Goal: Check status: Check status

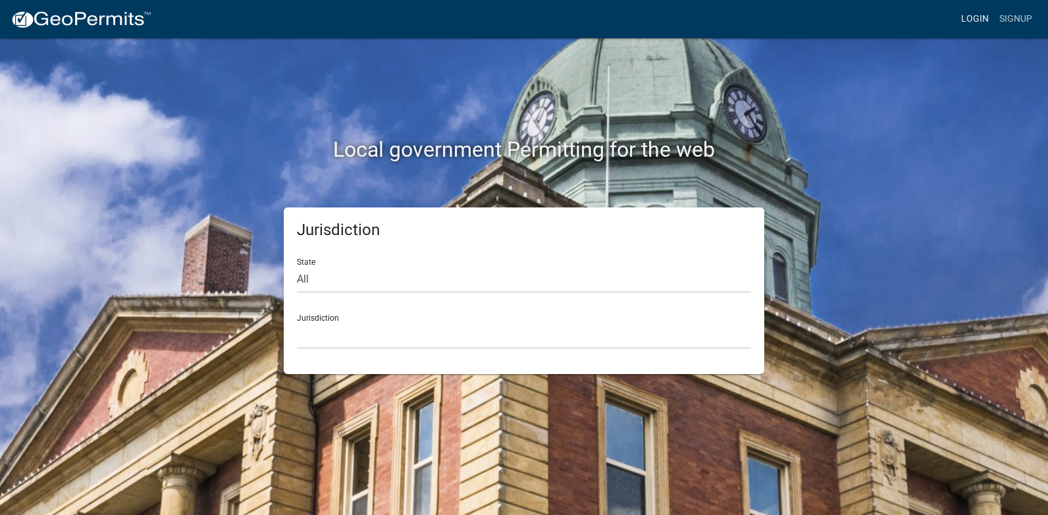
click at [975, 16] on link "Login" at bounding box center [975, 19] width 38 height 25
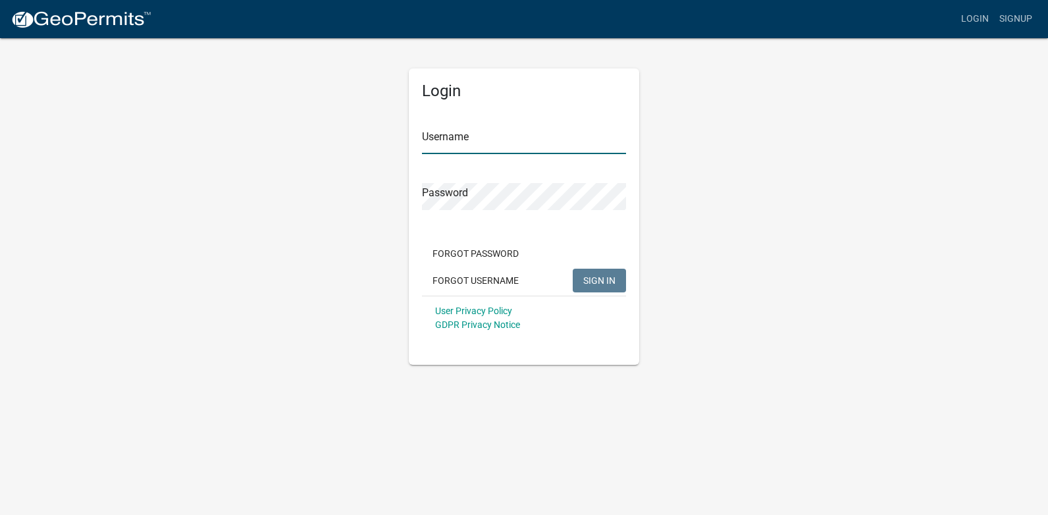
type input "ricktryon"
click at [592, 276] on span "SIGN IN" at bounding box center [599, 280] width 32 height 11
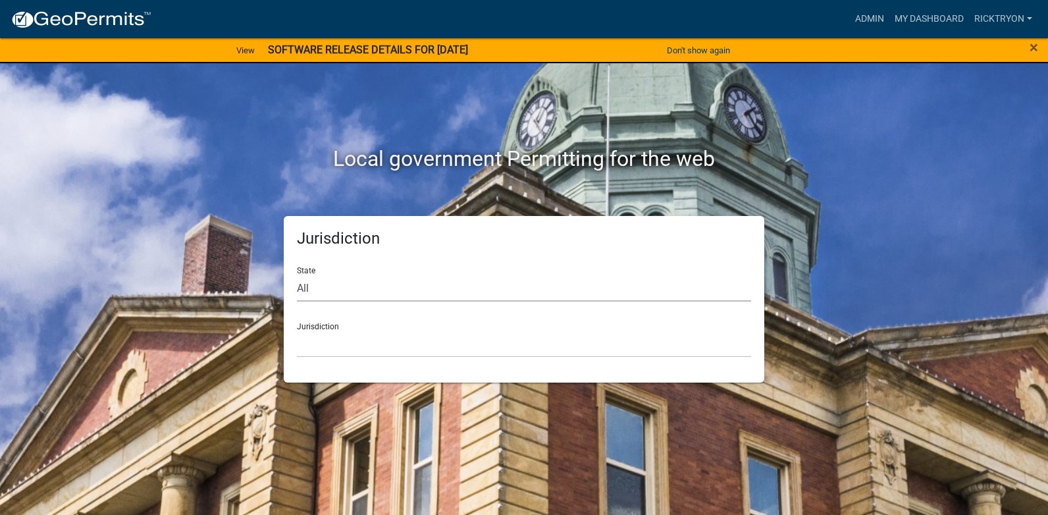
click at [357, 291] on select "All [US_STATE] [US_STATE] [US_STATE] [US_STATE] [US_STATE] [US_STATE] [US_STATE…" at bounding box center [524, 288] width 454 height 27
select select "[US_STATE]"
click at [297, 275] on select "All [US_STATE] [US_STATE] [US_STATE] [US_STATE] [US_STATE] [US_STATE] [US_STATE…" at bounding box center [524, 288] width 454 height 27
click at [339, 334] on select "City of [GEOGRAPHIC_DATA], [US_STATE] City of [GEOGRAPHIC_DATA], [US_STATE] Cit…" at bounding box center [524, 343] width 454 height 27
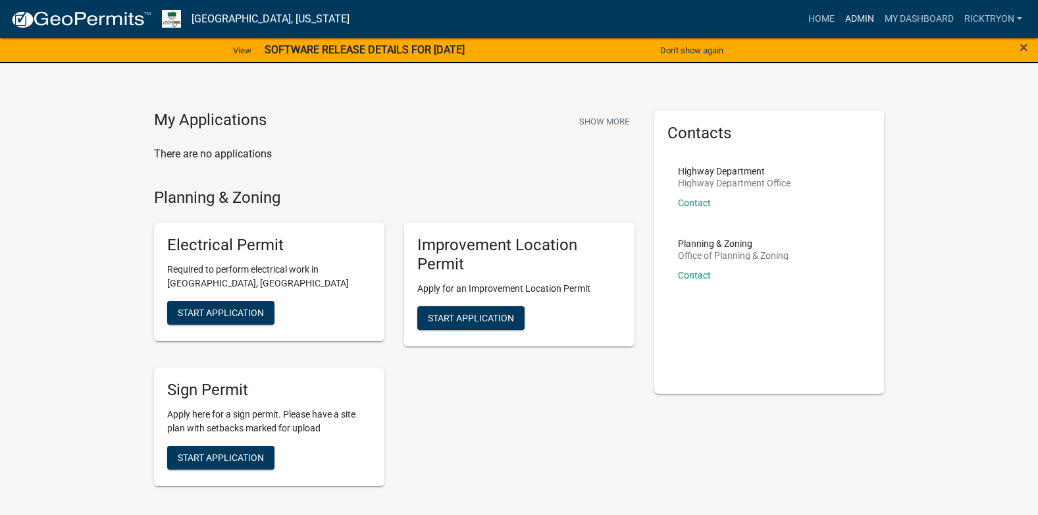
click at [860, 18] on link "Admin" at bounding box center [860, 19] width 40 height 25
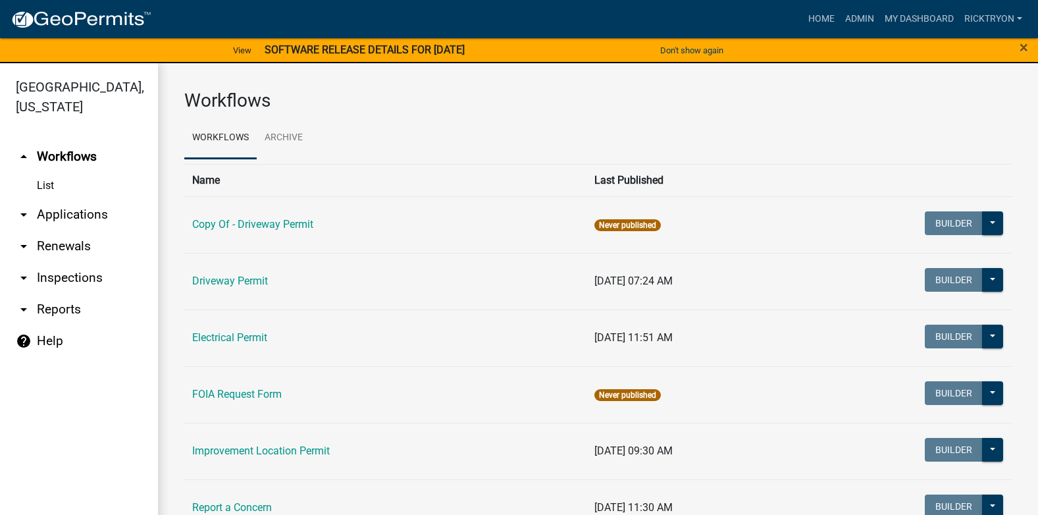
click at [68, 215] on link "arrow_drop_down Applications" at bounding box center [79, 215] width 158 height 32
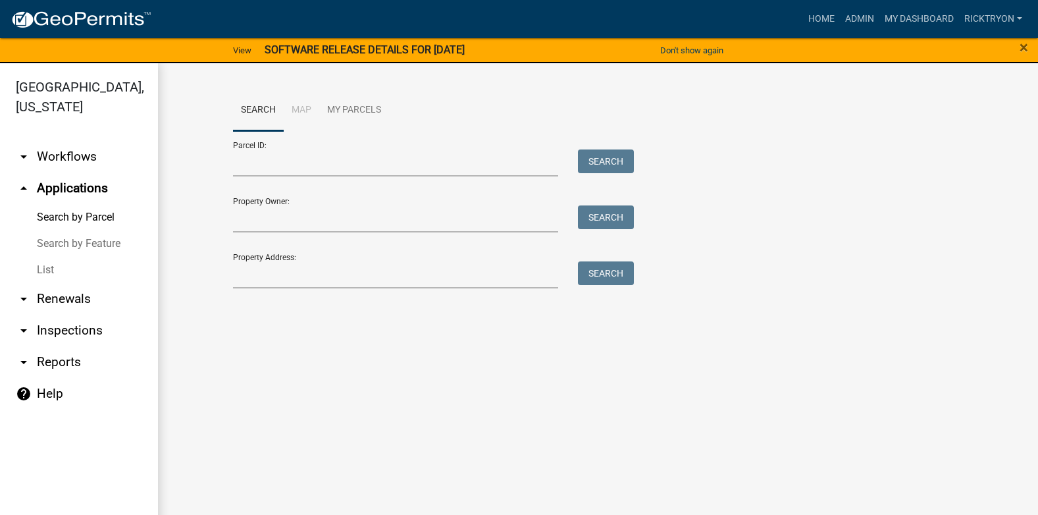
click at [36, 267] on link "List" at bounding box center [79, 270] width 158 height 26
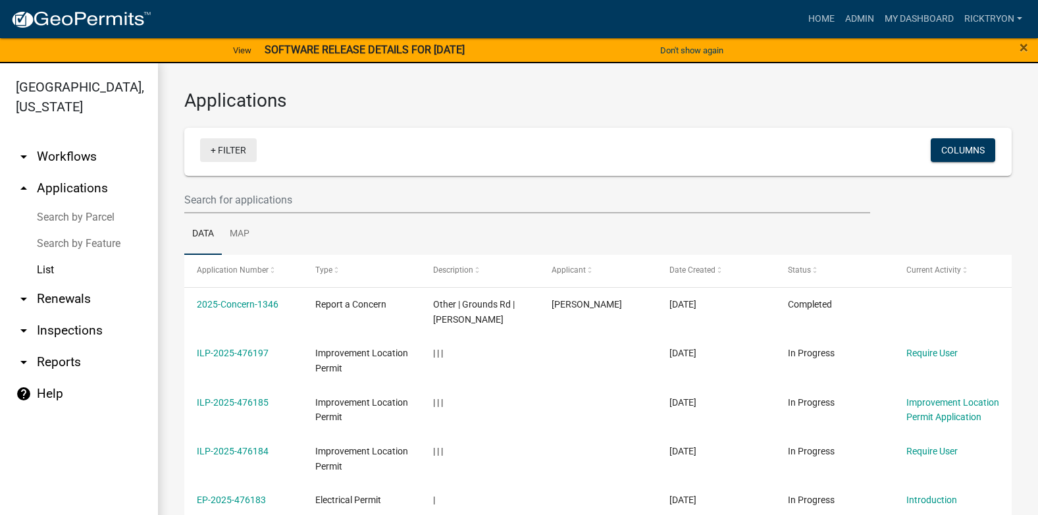
click at [226, 150] on link "+ Filter" at bounding box center [228, 150] width 57 height 24
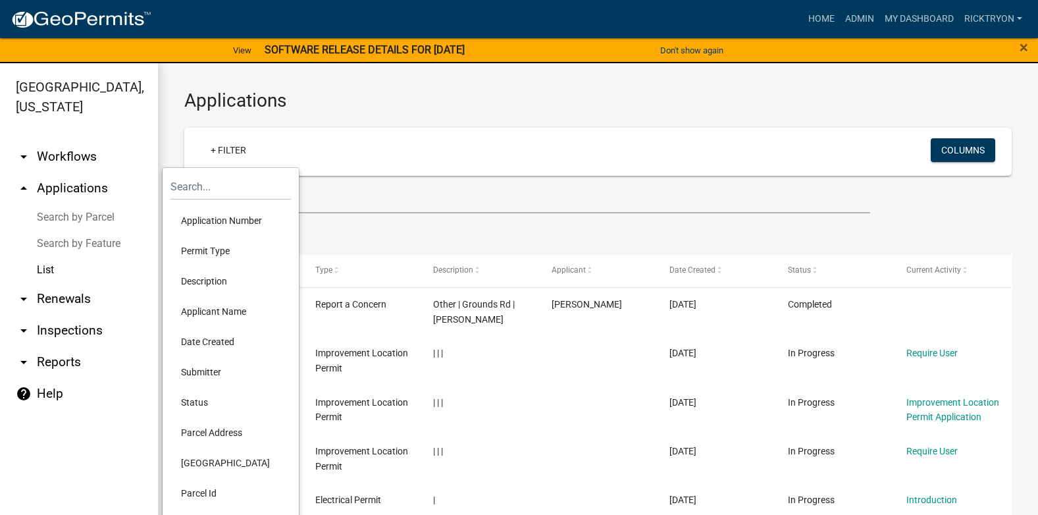
click at [236, 219] on li "Application Number" at bounding box center [231, 220] width 120 height 30
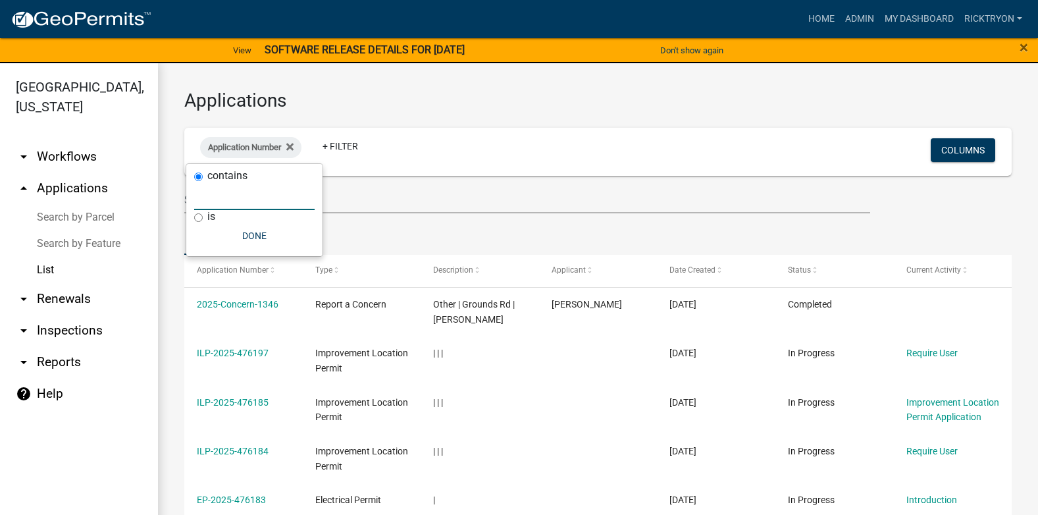
click at [273, 201] on input "text" at bounding box center [254, 196] width 120 height 27
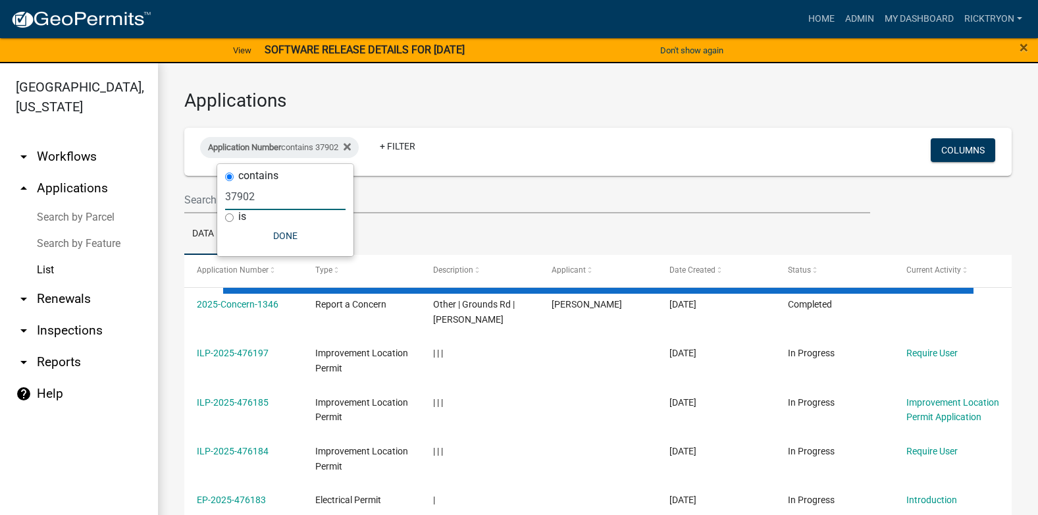
type input "37902"
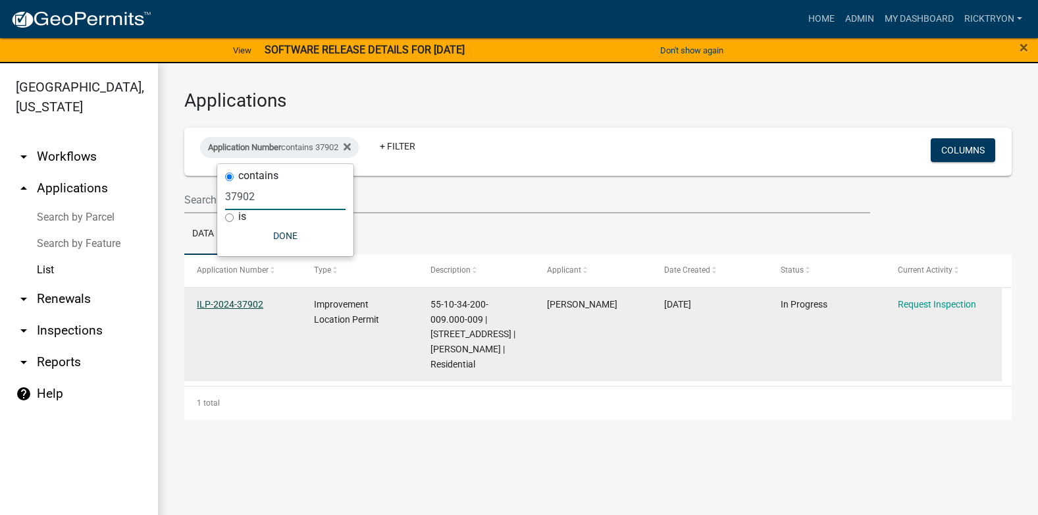
click at [248, 305] on link "ILP-2024-37902" at bounding box center [230, 304] width 66 height 11
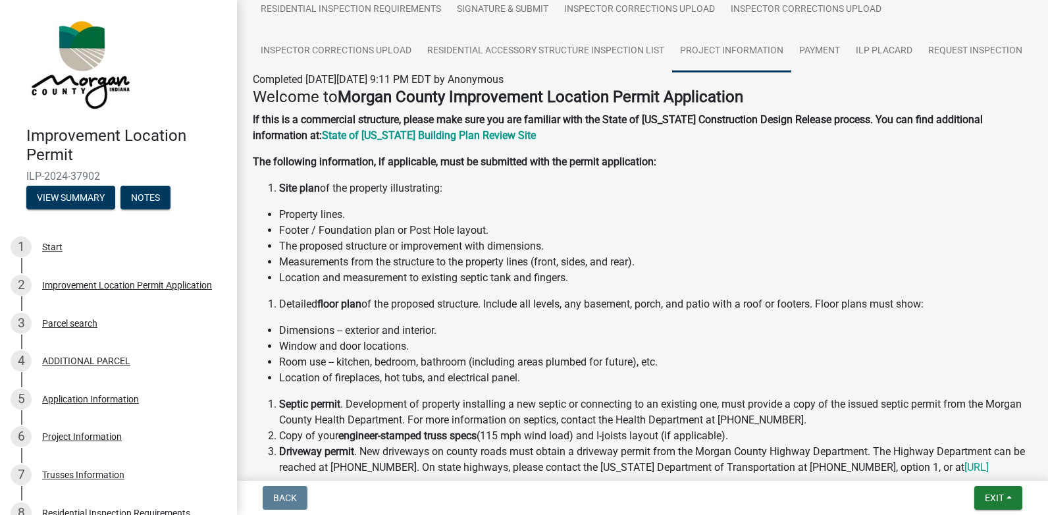
scroll to position [11, 0]
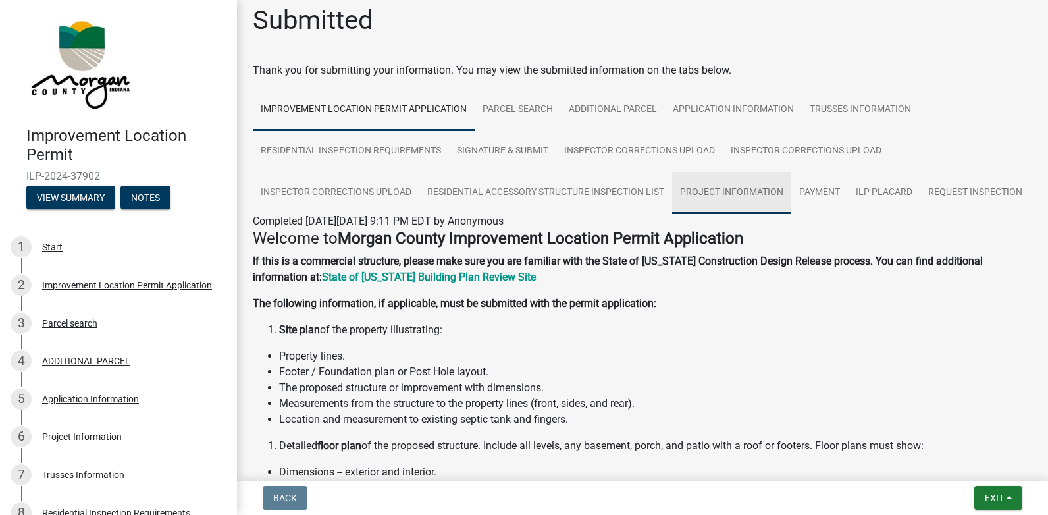
click at [731, 195] on link "Project Information" at bounding box center [731, 193] width 119 height 42
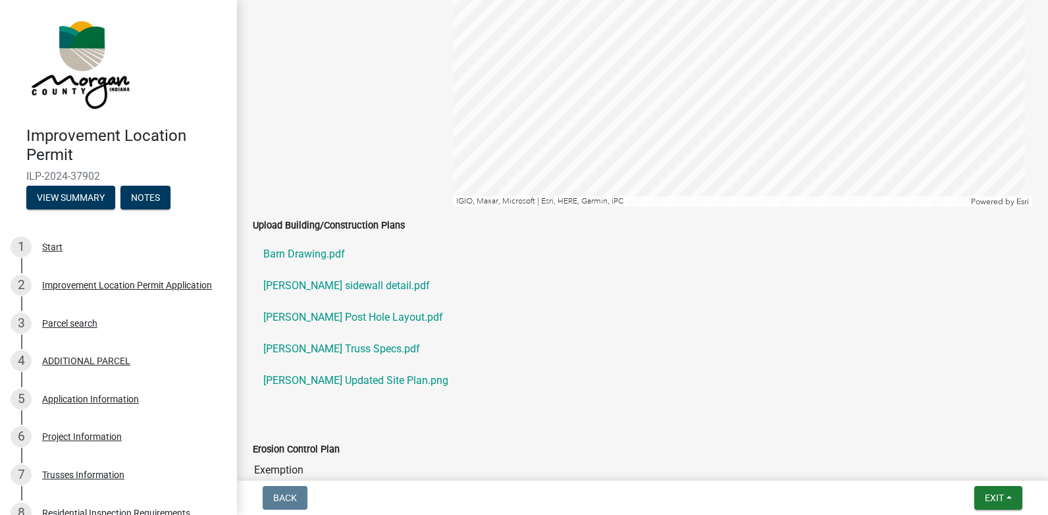
scroll to position [2250, 0]
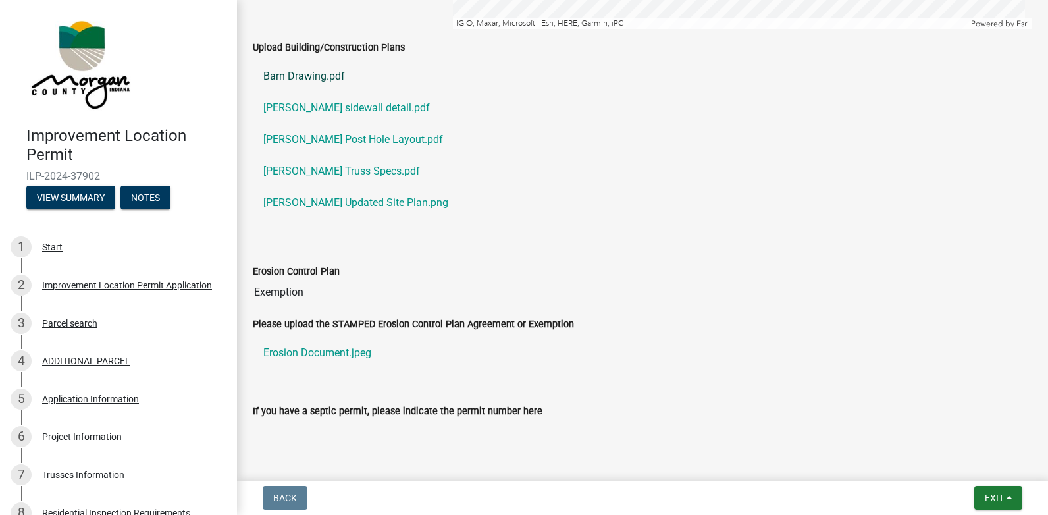
click at [316, 92] on link "Barn Drawing.pdf" at bounding box center [642, 77] width 779 height 32
click at [310, 124] on link "[PERSON_NAME] sidewall detail.pdf" at bounding box center [642, 108] width 779 height 32
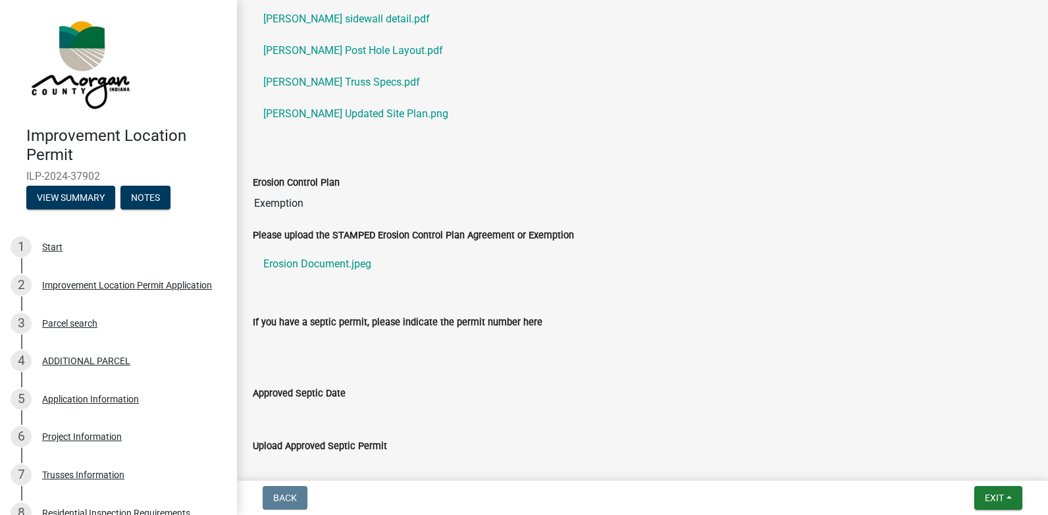
scroll to position [2315, 0]
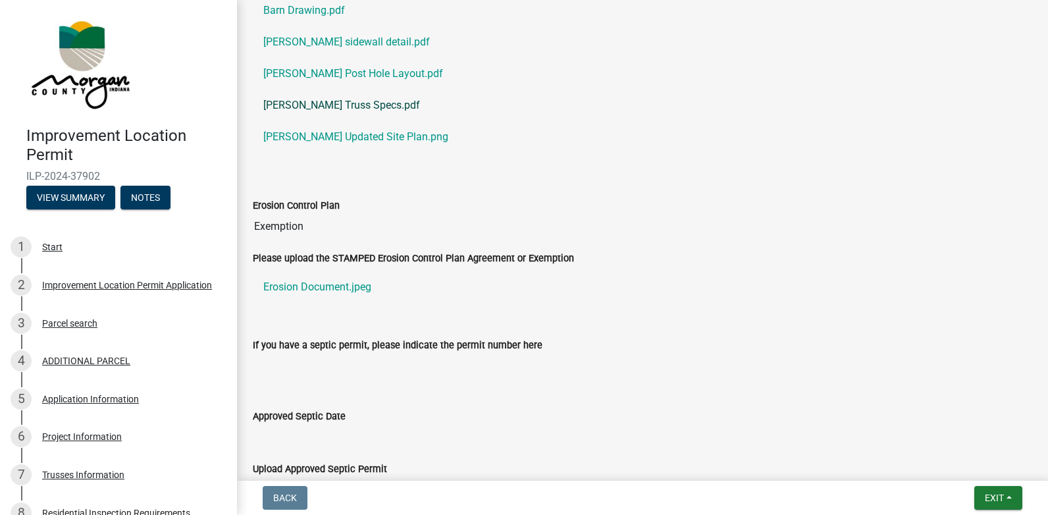
click at [311, 121] on link "[PERSON_NAME] Truss Specs.pdf" at bounding box center [642, 106] width 779 height 32
click at [309, 153] on link "[PERSON_NAME] Updated Site Plan.png" at bounding box center [642, 137] width 779 height 32
click at [302, 26] on link "Barn Drawing.pdf" at bounding box center [642, 11] width 779 height 32
click at [303, 90] on link "[PERSON_NAME] Post Hole Layout.pdf" at bounding box center [642, 74] width 779 height 32
click at [298, 26] on link "Barn Drawing.pdf" at bounding box center [642, 11] width 779 height 32
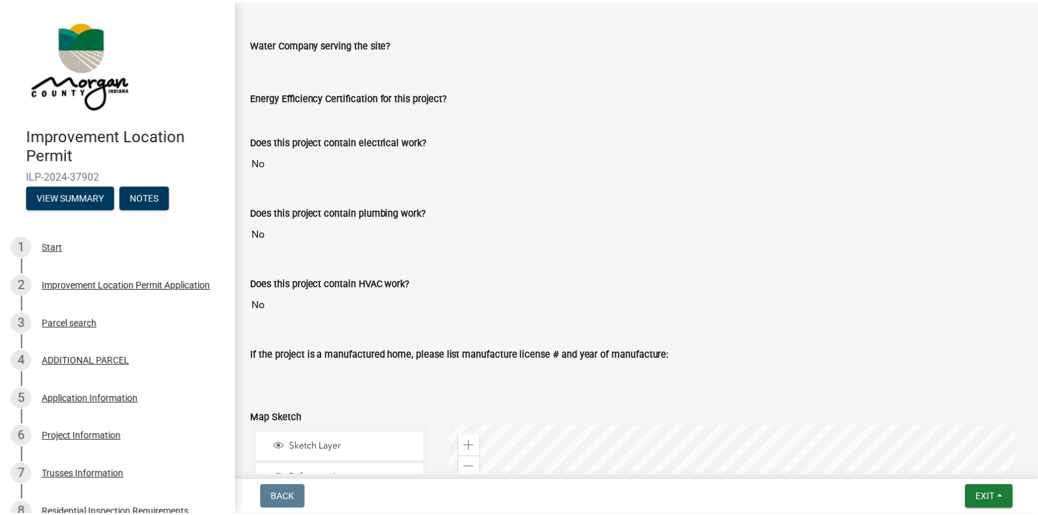
scroll to position [1394, 0]
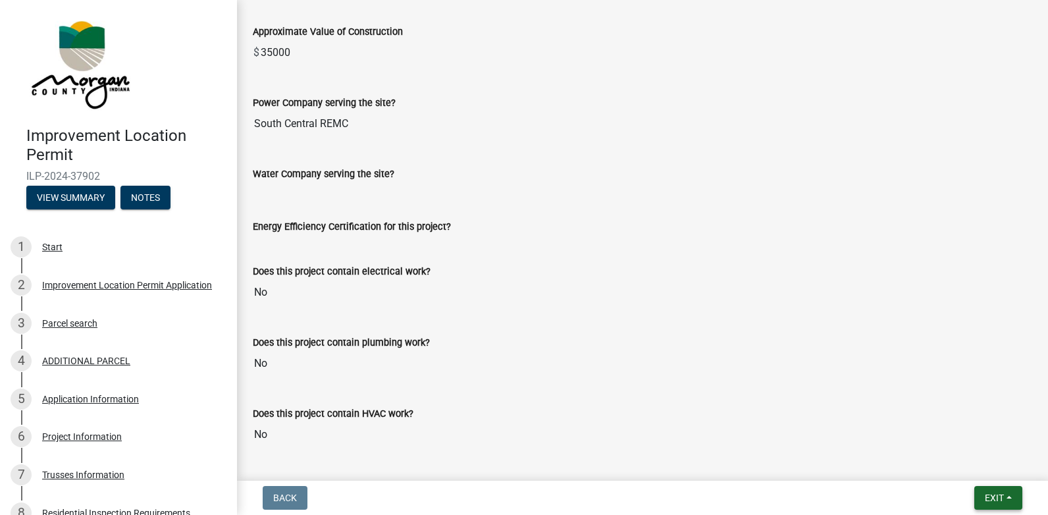
click at [991, 496] on span "Exit" at bounding box center [994, 497] width 19 height 11
click at [949, 463] on button "Save & Exit" at bounding box center [969, 464] width 105 height 32
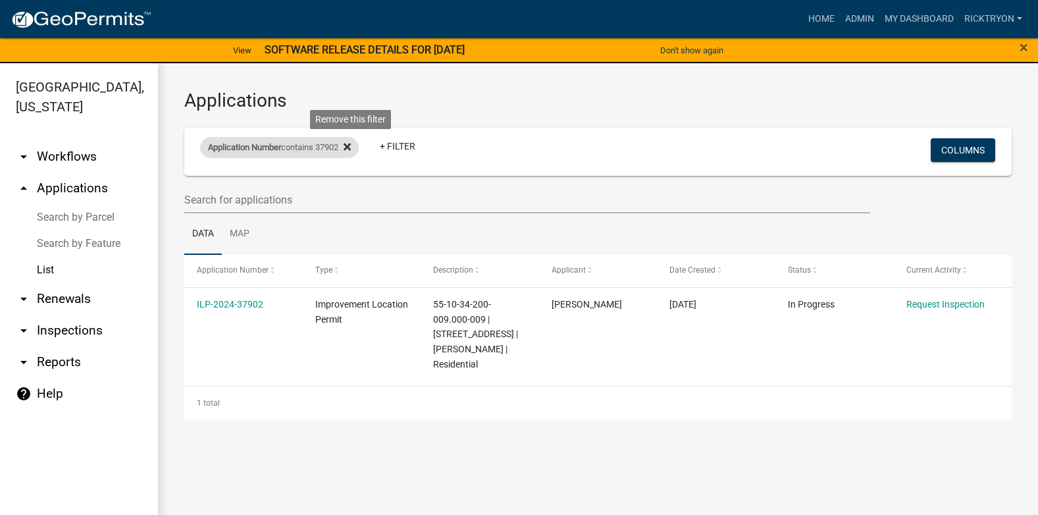
click at [351, 146] on icon at bounding box center [347, 147] width 7 height 7
